Goal: Use online tool/utility: Utilize a website feature to perform a specific function

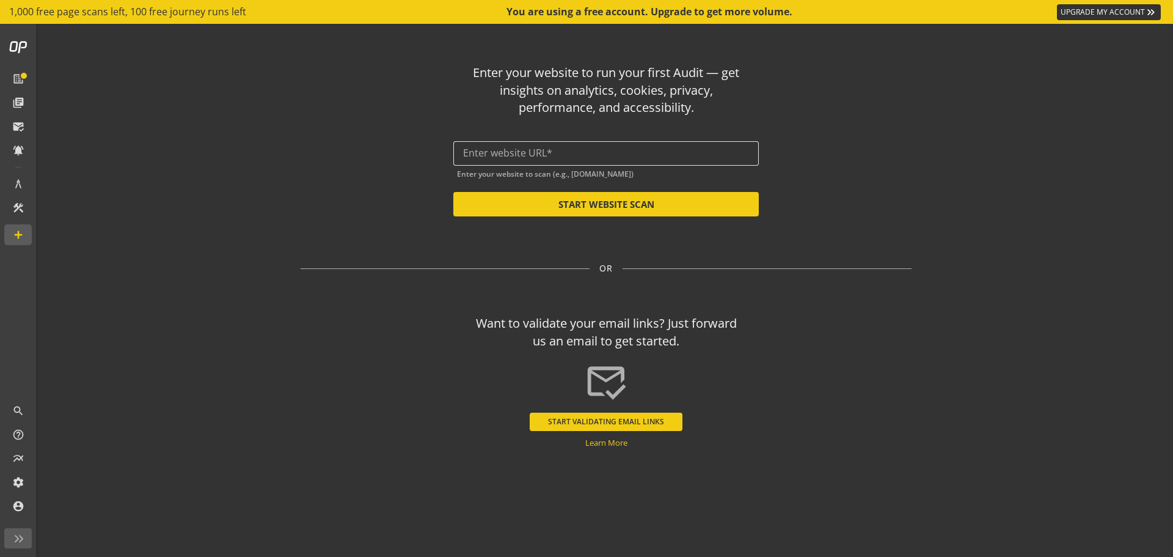
click at [497, 157] on input "text" at bounding box center [606, 153] width 286 height 12
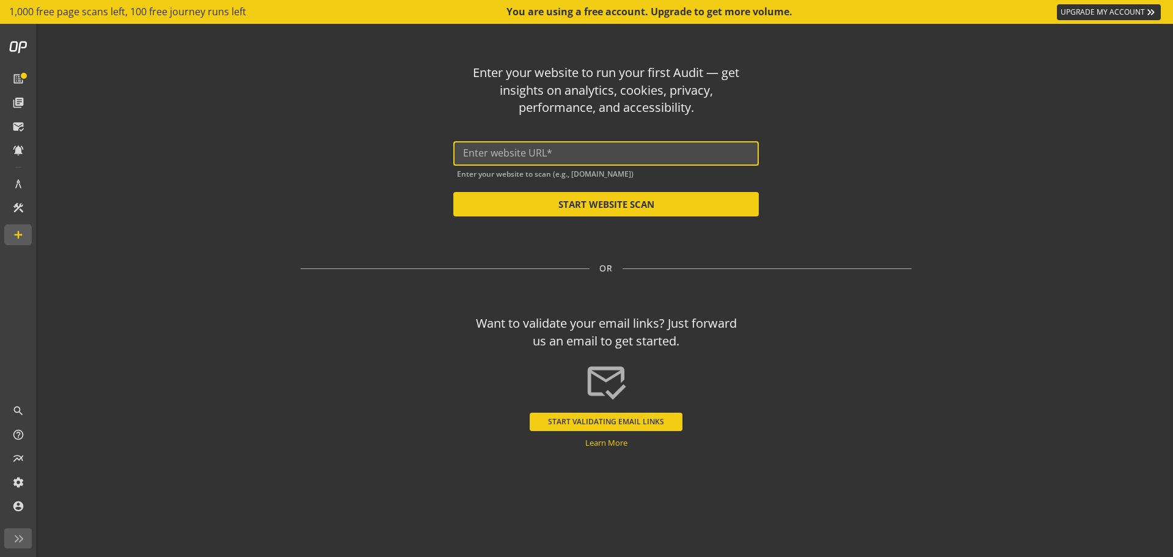
paste input "[URL][DOMAIN_NAME]"
type input "[URL][DOMAIN_NAME]"
click at [584, 204] on button "START WEBSITE SCAN" at bounding box center [606, 204] width 306 height 24
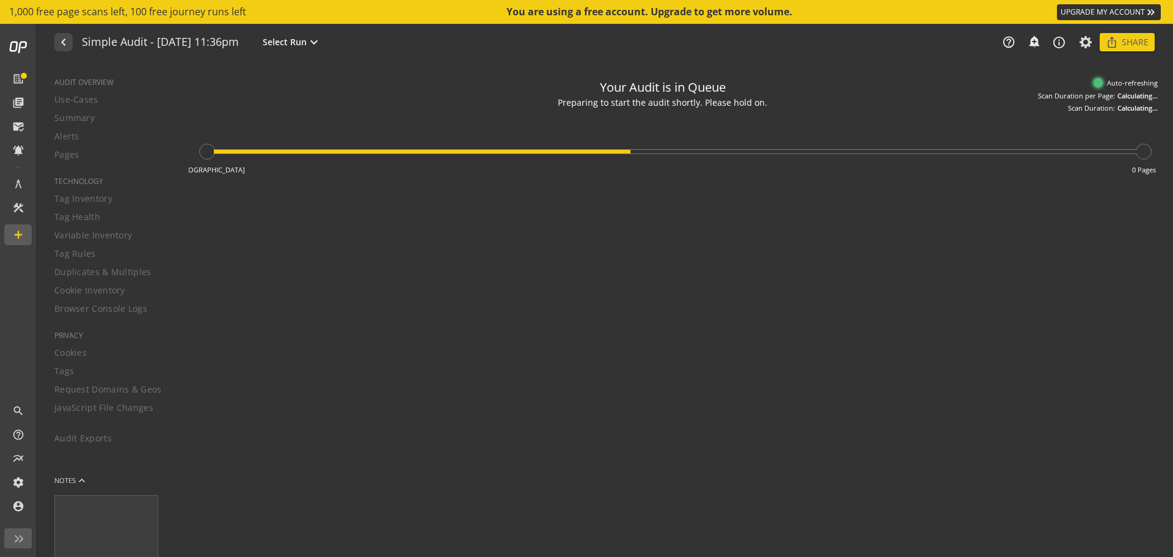
type textarea "Notes can include: -a description of what this audit is validating -changes in …"
